Goal: Task Accomplishment & Management: Use online tool/utility

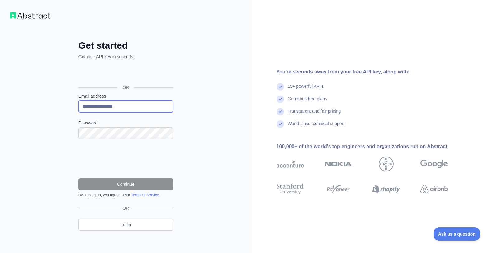
click at [93, 108] on input "**********" at bounding box center [125, 107] width 95 height 12
drag, startPoint x: 130, startPoint y: 107, endPoint x: 3, endPoint y: 107, distance: 127.1
click at [1, 105] on div "**********" at bounding box center [126, 128] width 252 height 256
click at [97, 126] on div "Password" at bounding box center [125, 129] width 95 height 19
drag, startPoint x: 134, startPoint y: 107, endPoint x: 77, endPoint y: 100, distance: 57.7
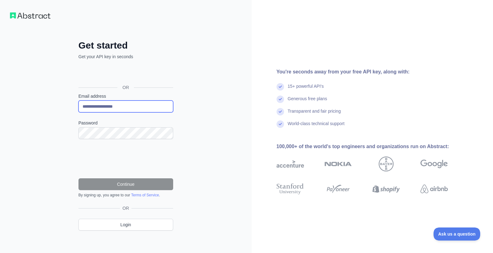
click at [77, 100] on div "**********" at bounding box center [126, 140] width 120 height 201
click at [116, 106] on input "**********" at bounding box center [125, 107] width 95 height 12
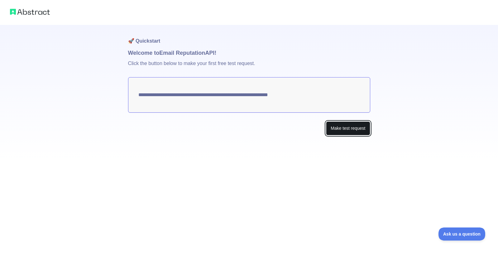
click at [356, 129] on button "Make test request" at bounding box center [348, 128] width 44 height 14
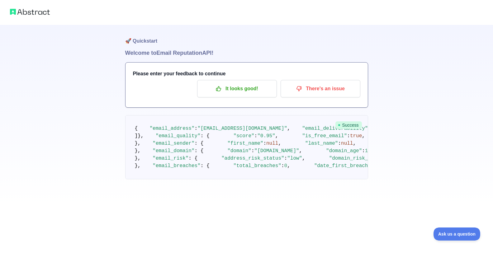
scroll to position [332, 0]
click at [15, 12] on img at bounding box center [30, 11] width 40 height 9
click at [27, 14] on img at bounding box center [30, 11] width 40 height 9
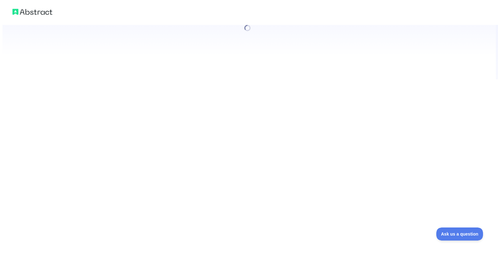
scroll to position [0, 0]
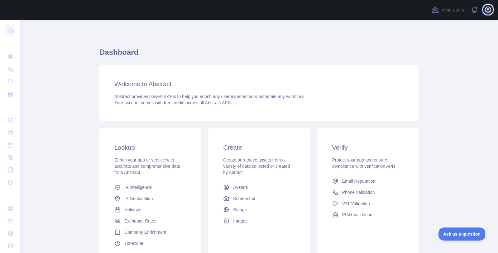
click at [486, 13] on icon "button" at bounding box center [487, 9] width 7 height 7
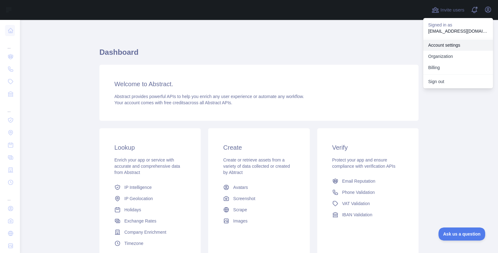
click at [438, 45] on link "Account settings" at bounding box center [458, 45] width 70 height 11
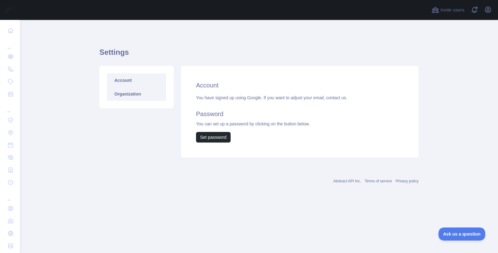
click at [135, 93] on link "Organization" at bounding box center [136, 94] width 59 height 14
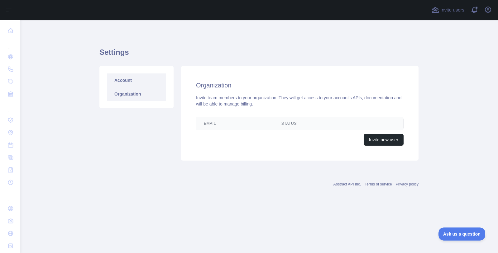
click at [125, 79] on link "Account" at bounding box center [136, 81] width 59 height 14
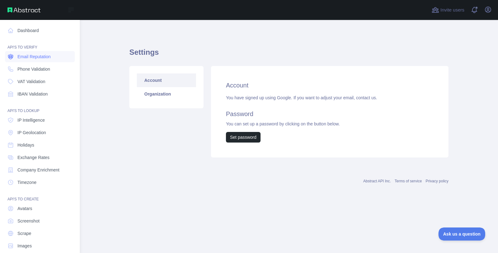
click at [36, 55] on span "Email Reputation" at bounding box center [33, 57] width 33 height 6
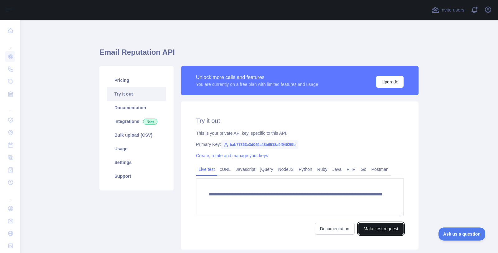
click at [363, 229] on button "Make test request" at bounding box center [380, 229] width 45 height 12
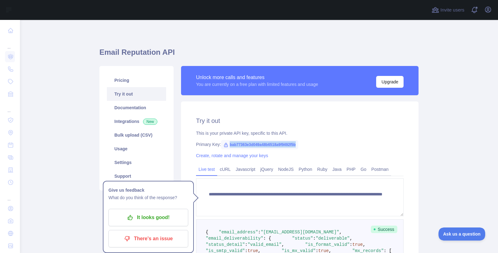
drag, startPoint x: 294, startPoint y: 145, endPoint x: 225, endPoint y: 147, distance: 69.5
click at [225, 147] on span "bab77363e3d049a48b6518a9f9492f5b" at bounding box center [259, 144] width 77 height 9
copy span "bab77363e3d049a48b6518a9f9492f5b"
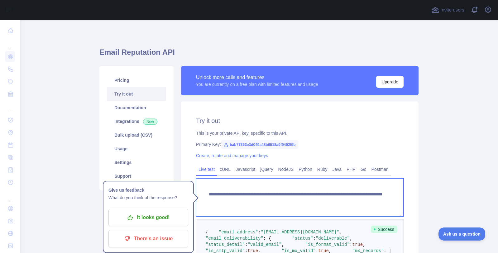
drag, startPoint x: 231, startPoint y: 193, endPoint x: 250, endPoint y: 193, distance: 19.6
click at [250, 193] on textarea "**********" at bounding box center [299, 197] width 207 height 38
drag, startPoint x: 303, startPoint y: 195, endPoint x: 203, endPoint y: 193, distance: 100.0
click at [203, 193] on textarea "**********" at bounding box center [299, 197] width 207 height 38
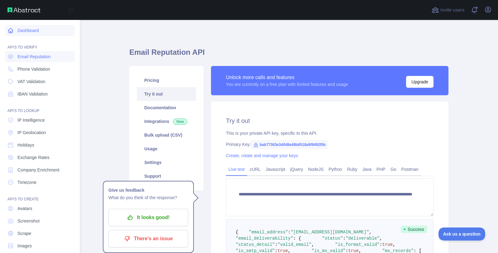
click at [9, 28] on icon at bounding box center [10, 30] width 6 height 6
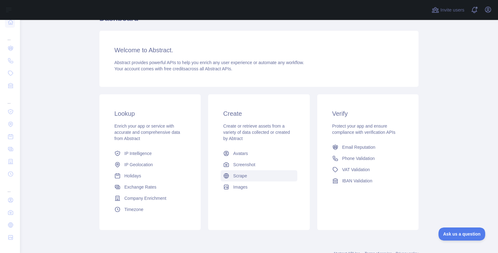
scroll to position [57, 0]
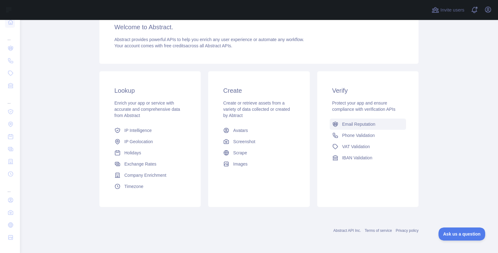
click at [353, 124] on span "Email Reputation" at bounding box center [358, 124] width 33 height 6
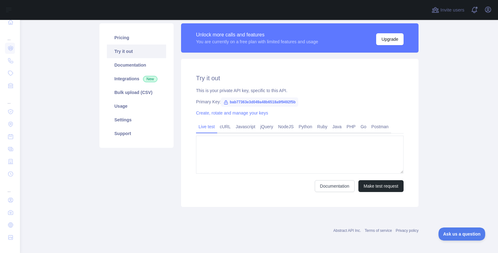
type textarea "**********"
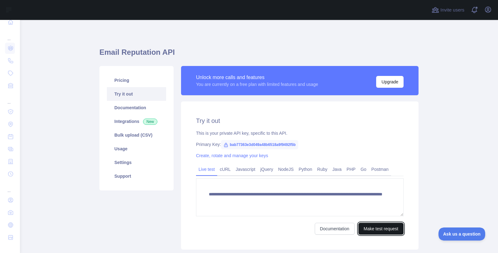
click at [363, 230] on button "Make test request" at bounding box center [380, 229] width 45 height 12
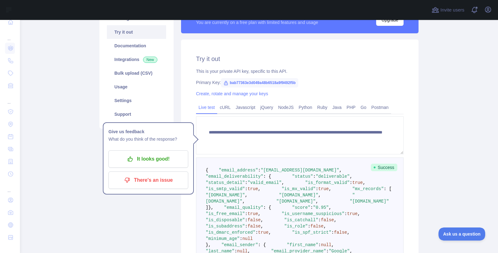
scroll to position [3, 0]
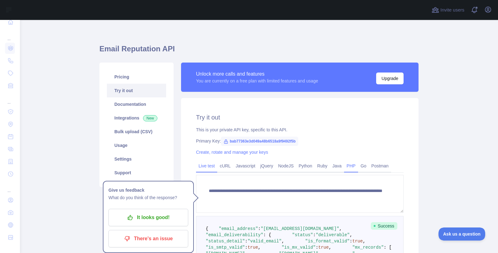
click at [344, 167] on link "PHP" at bounding box center [351, 166] width 14 height 10
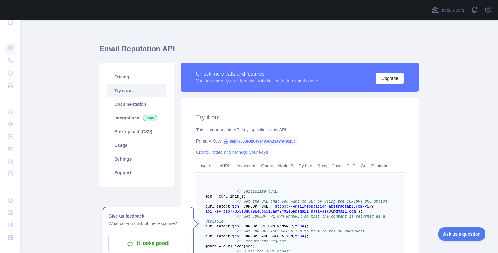
scroll to position [86, 0]
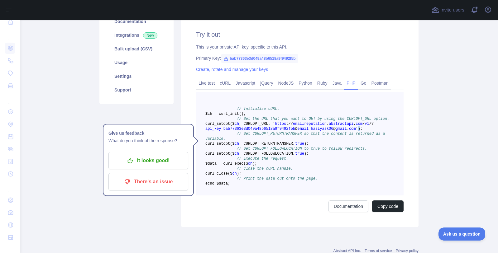
click at [343, 131] on span "curl _setopt($ ch , CURLOPT_URL, ' https : / / emailreputation . abstractapi . …" at bounding box center [289, 126] width 168 height 9
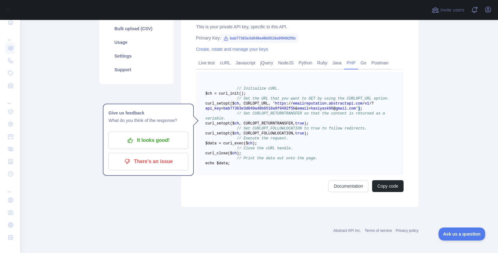
scroll to position [136, 0]
click at [384, 187] on button "Copy code" at bounding box center [387, 186] width 31 height 12
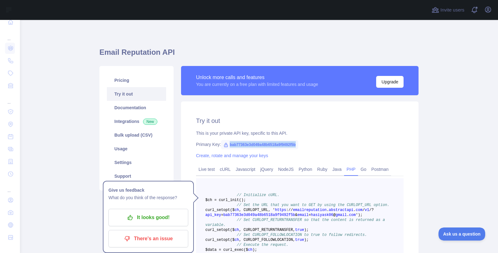
drag, startPoint x: 294, startPoint y: 143, endPoint x: 225, endPoint y: 144, distance: 68.8
click at [225, 144] on span "bab77363e3d049a48b6518a9f9492f5b" at bounding box center [259, 144] width 77 height 9
copy span "bab77363e3d049a48b6518a9f9492f5b"
